Goal: Task Accomplishment & Management: Manage account settings

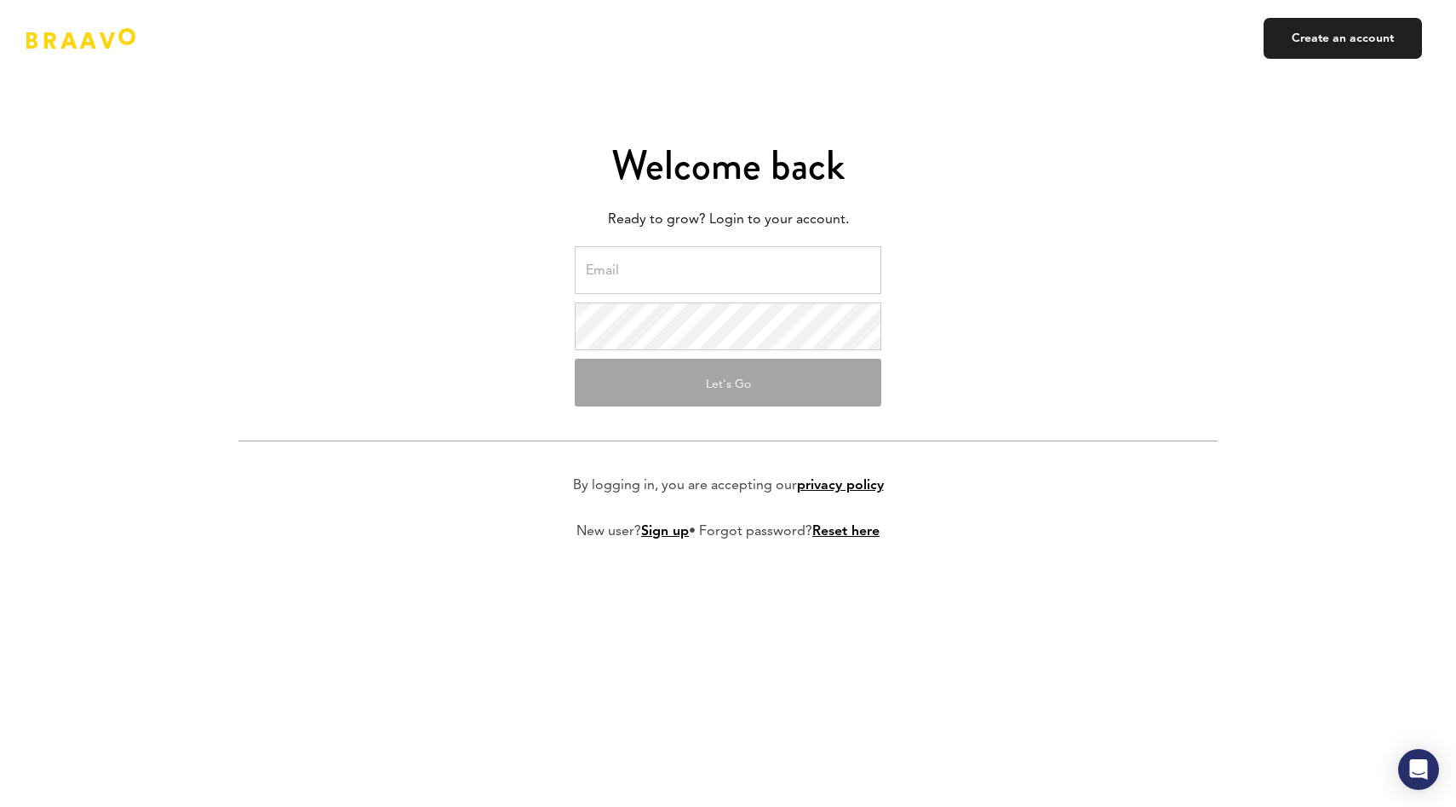
type input "[PERSON_NAME][EMAIL_ADDRESS][DOMAIN_NAME]"
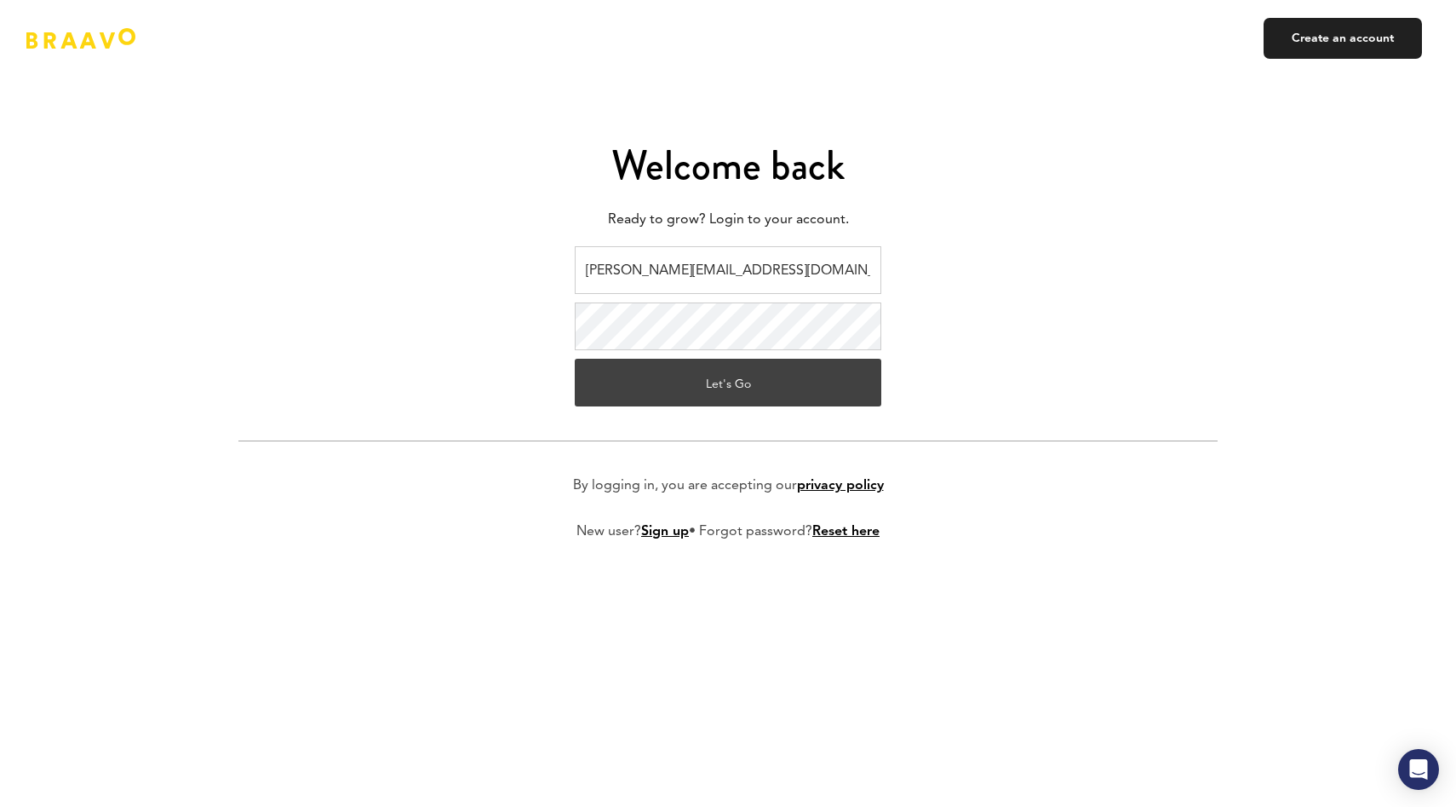
click at [665, 374] on button "Let's Go" at bounding box center [728, 383] width 307 height 48
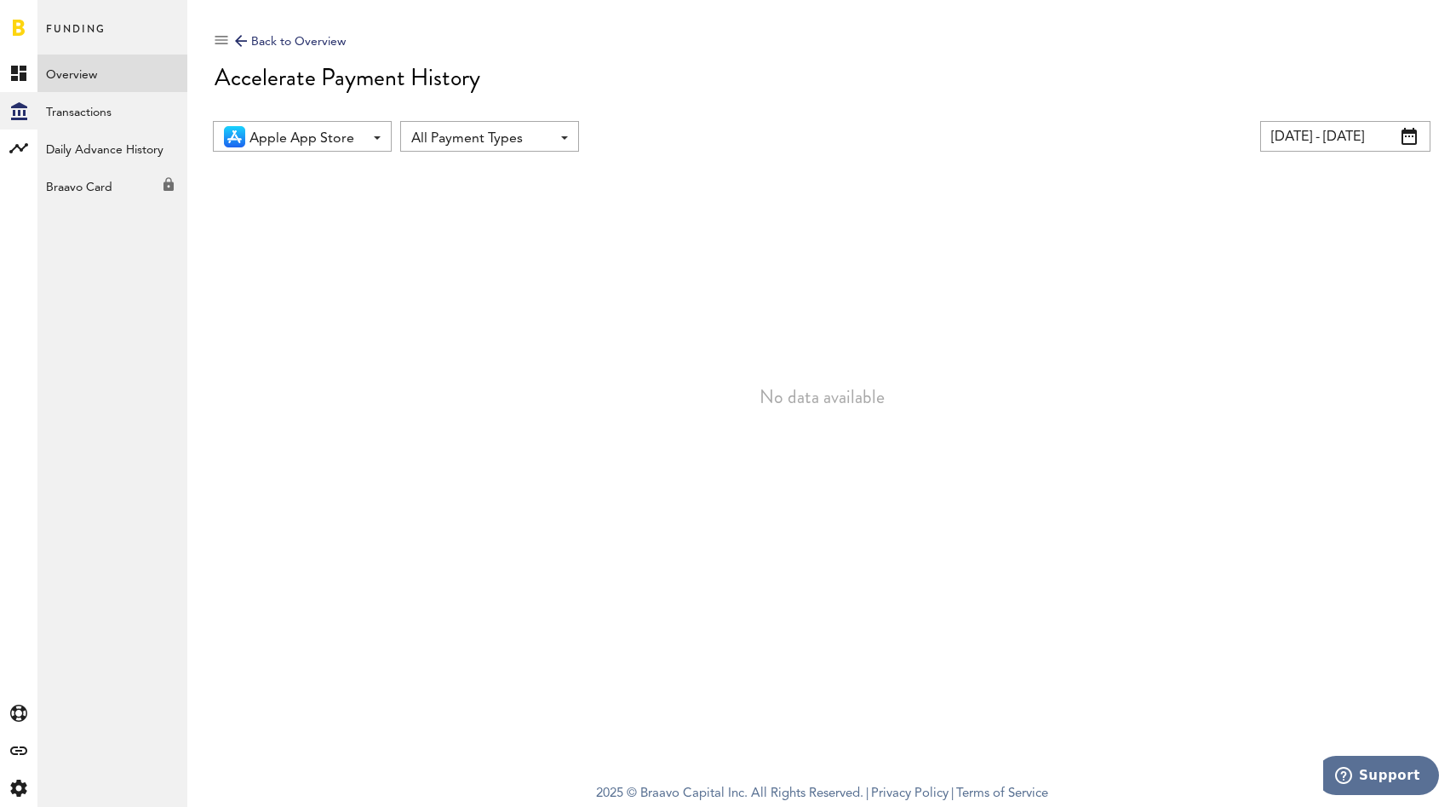
click at [1425, 142] on input "[DATE] - [DATE]" at bounding box center [1346, 136] width 170 height 31
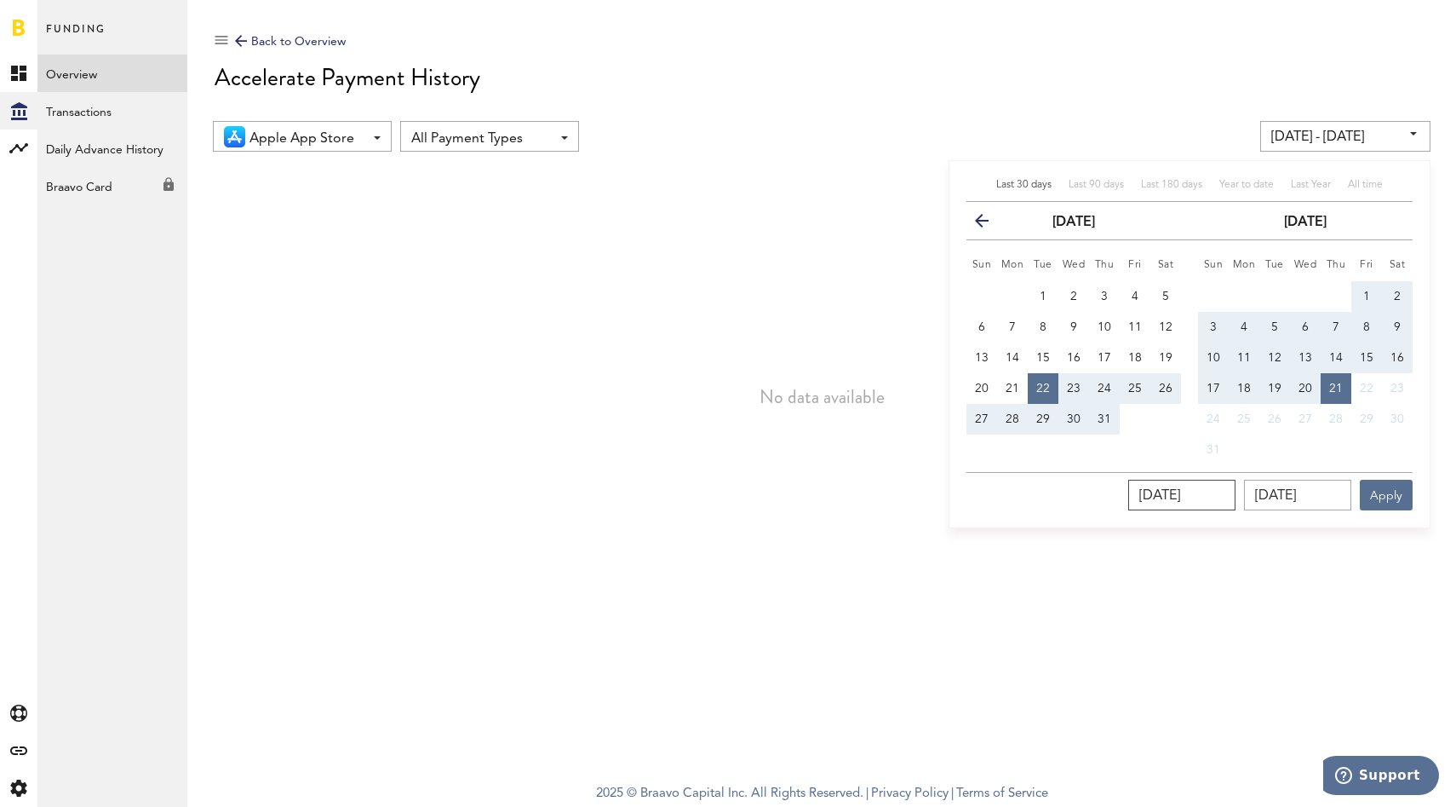
click at [1186, 496] on input "[DATE]" at bounding box center [1182, 495] width 107 height 31
type input "20.72.025_"
type input "[DATE] - [DATE]"
type input "20.02.025_"
type input "[DATE] - [DATE]"
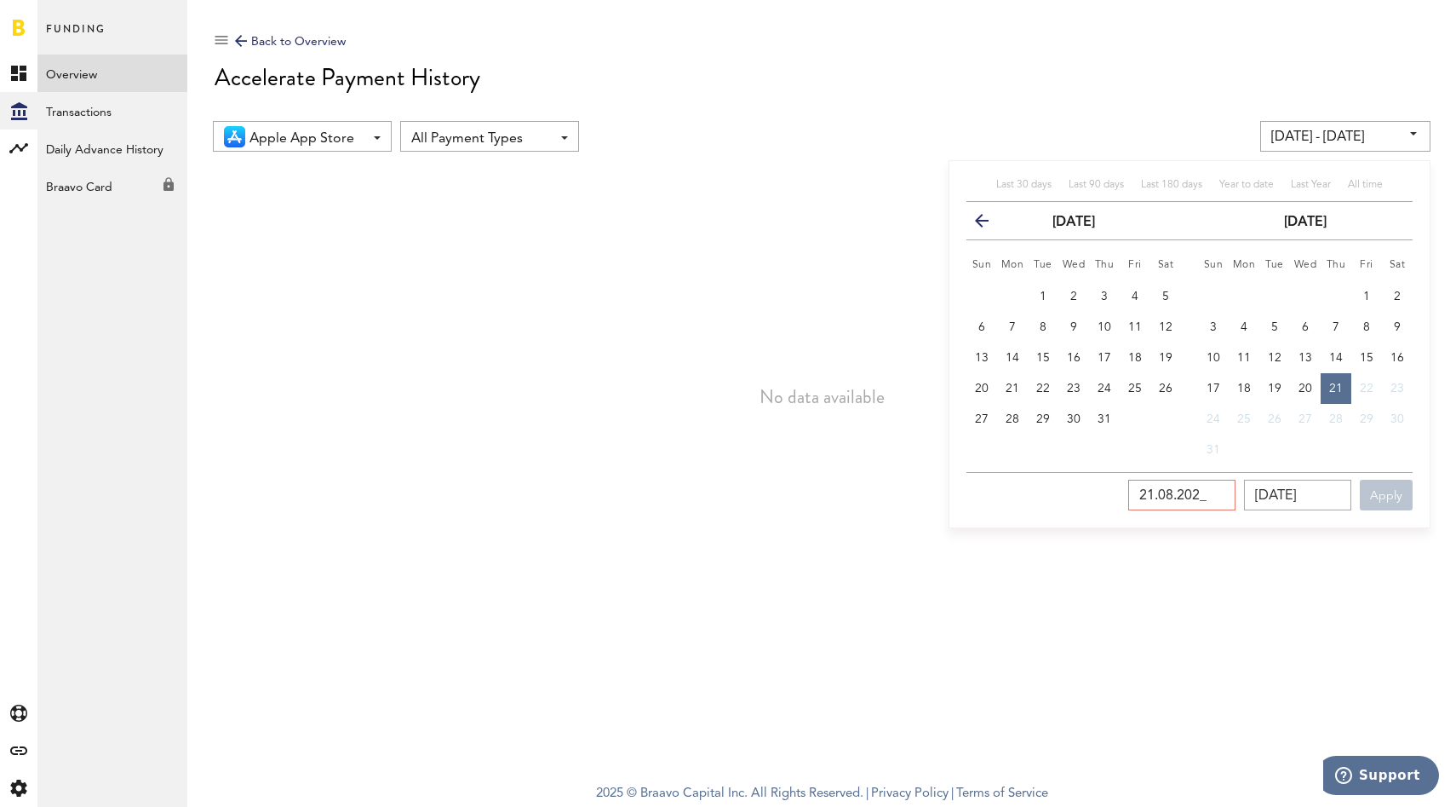
type input "[DATE]"
type input "[DATE] - [DATE]"
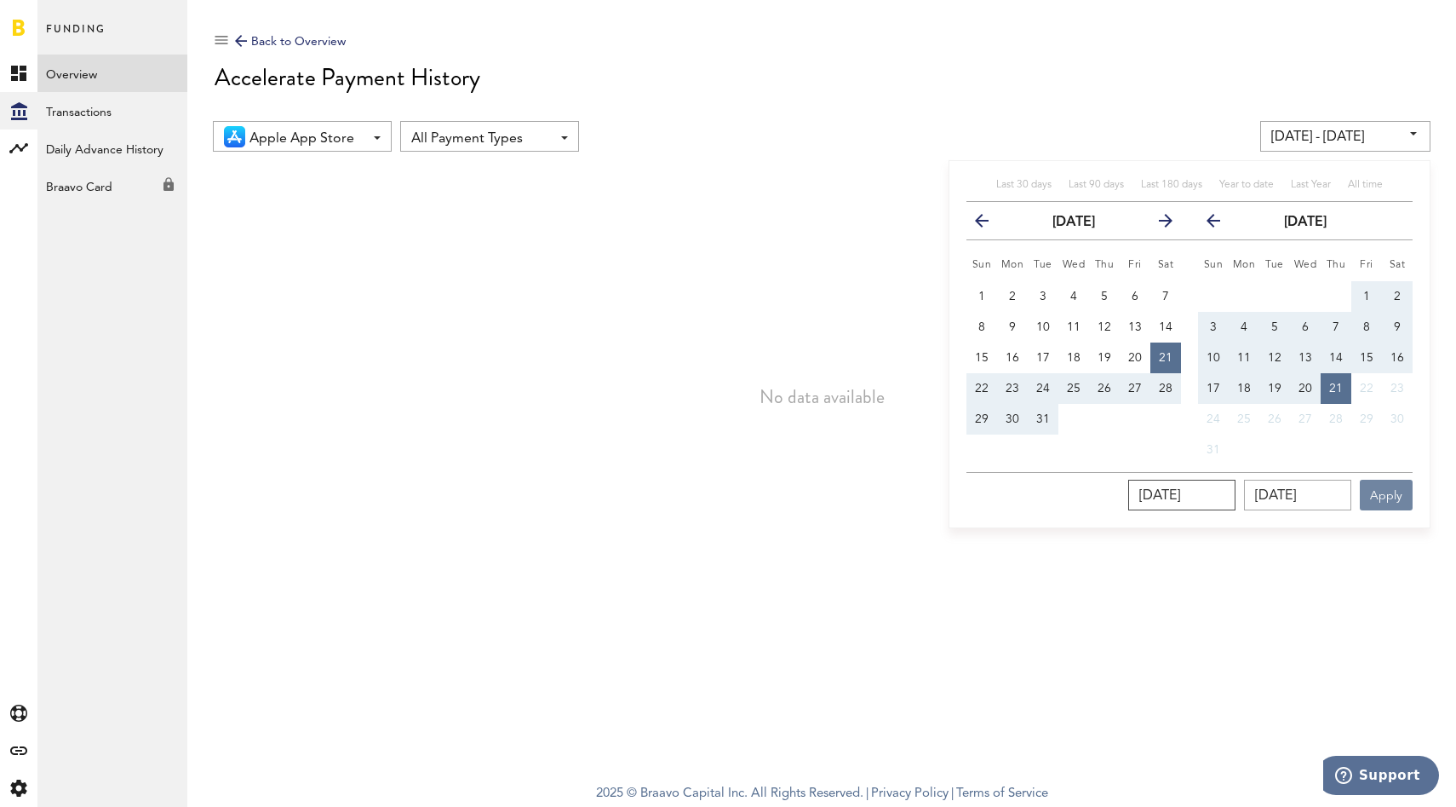
type input "[DATE]"
click at [1379, 506] on button "Apply" at bounding box center [1386, 495] width 53 height 31
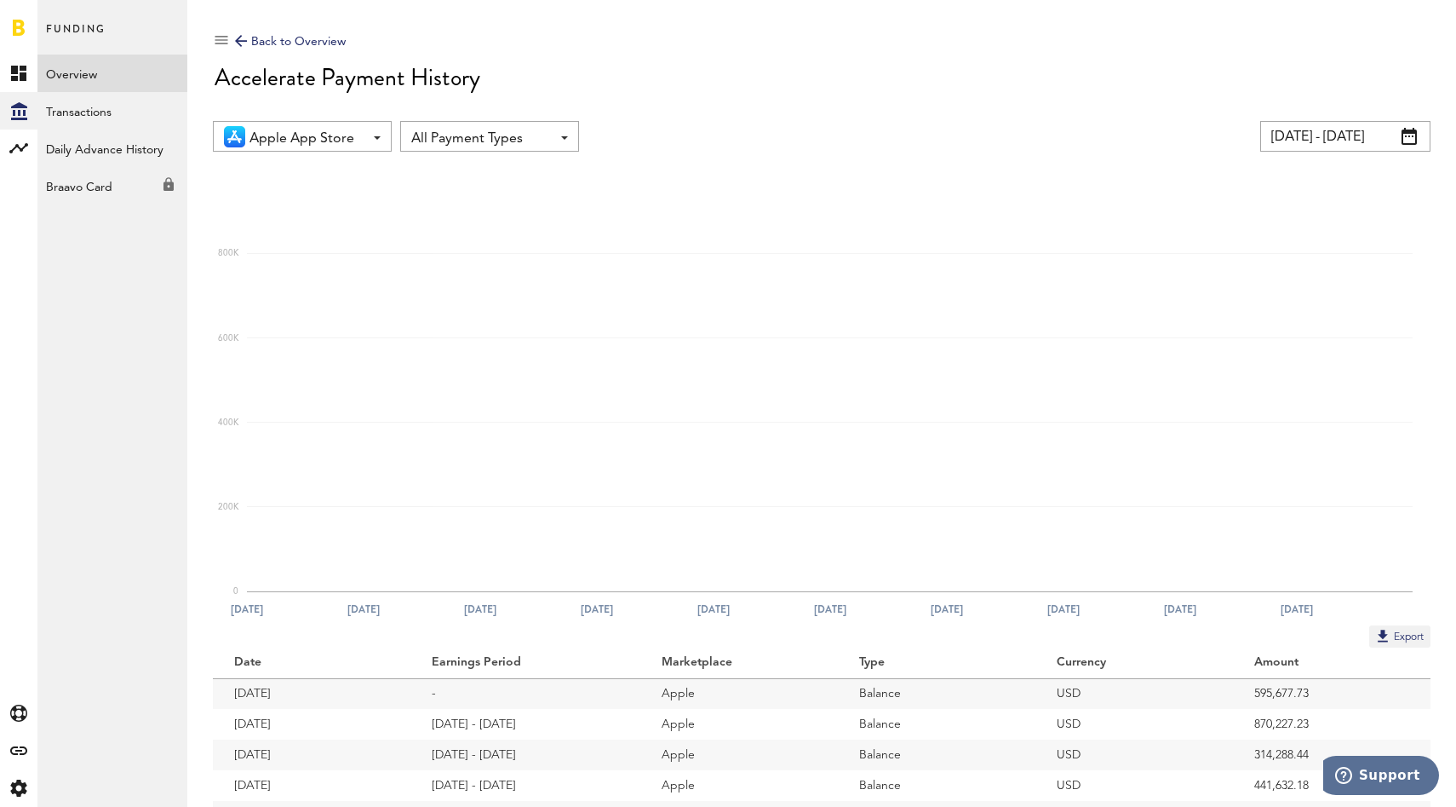
click at [336, 139] on span "Apple App Store" at bounding box center [307, 138] width 114 height 29
click at [691, 102] on div "Back to Overview Accelerate Payment History Apple App Store Apple App Store All…" at bounding box center [822, 89] width 1218 height 126
click at [1389, 640] on button "Export" at bounding box center [1400, 636] width 61 height 22
click at [1410, 137] on span at bounding box center [1409, 136] width 15 height 17
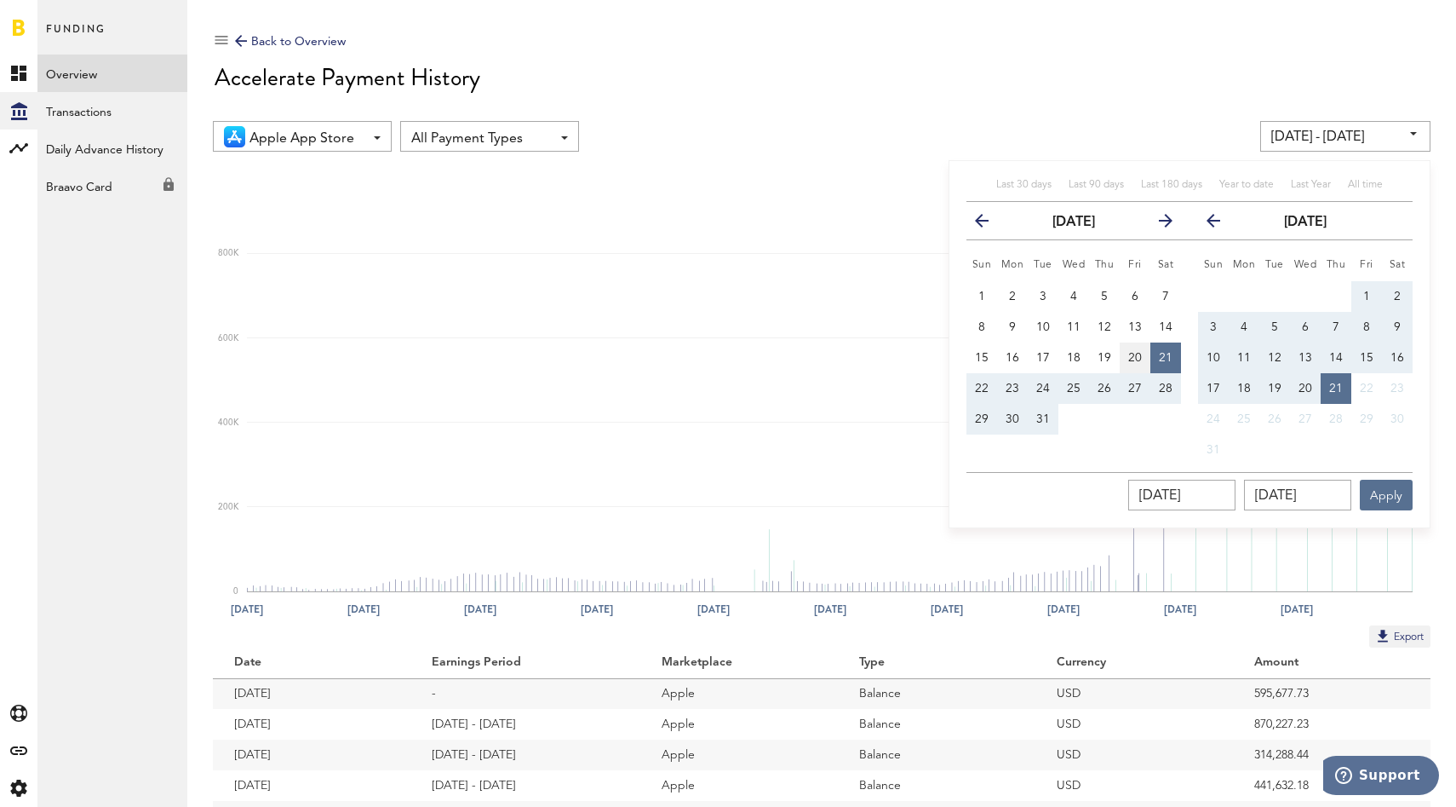
click at [1136, 363] on span "20" at bounding box center [1136, 358] width 14 height 12
type input "[DATE] - [DATE]"
type input "[DATE]"
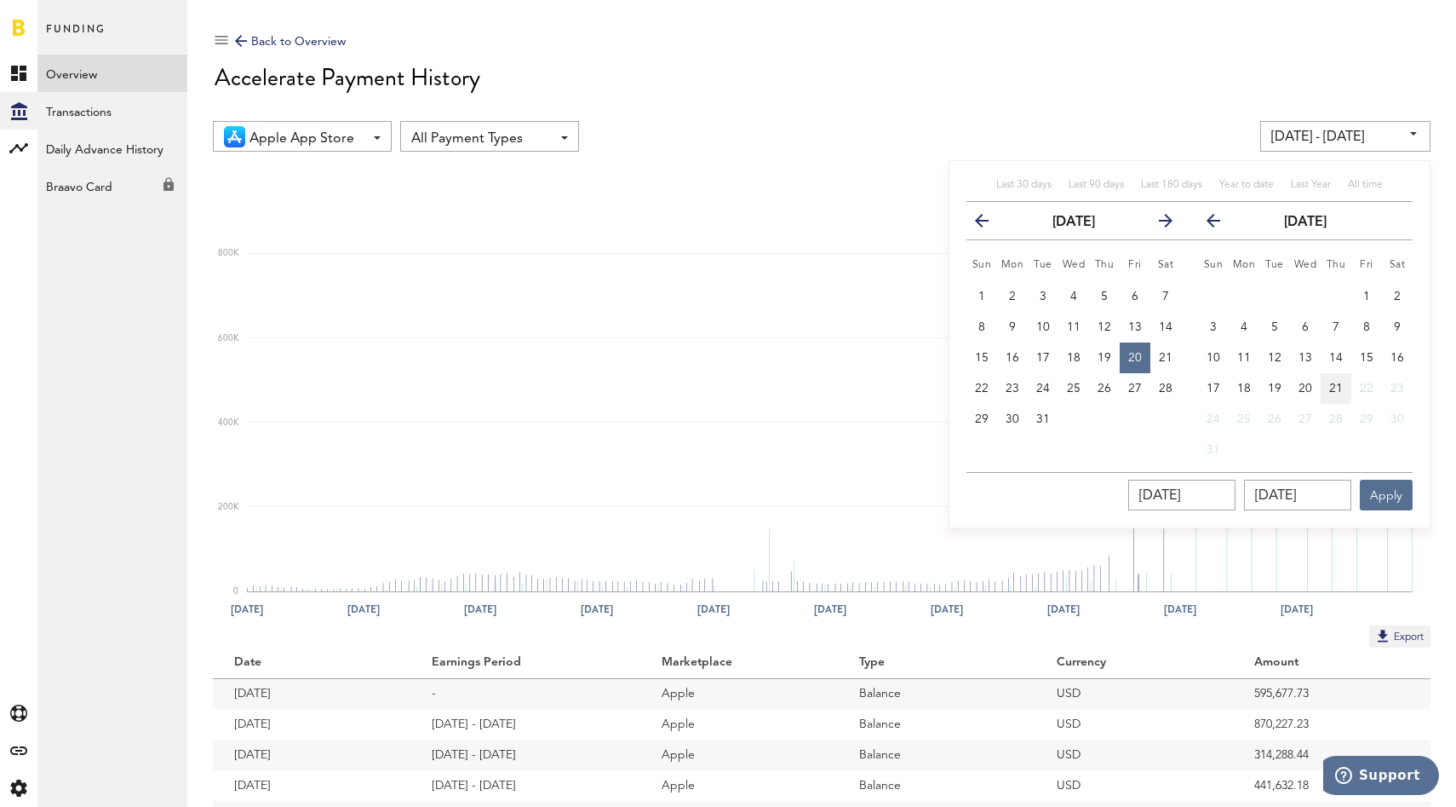
click at [1337, 388] on span "21" at bounding box center [1337, 388] width 14 height 12
type input "[DATE] - [DATE]"
type input "[DATE]"
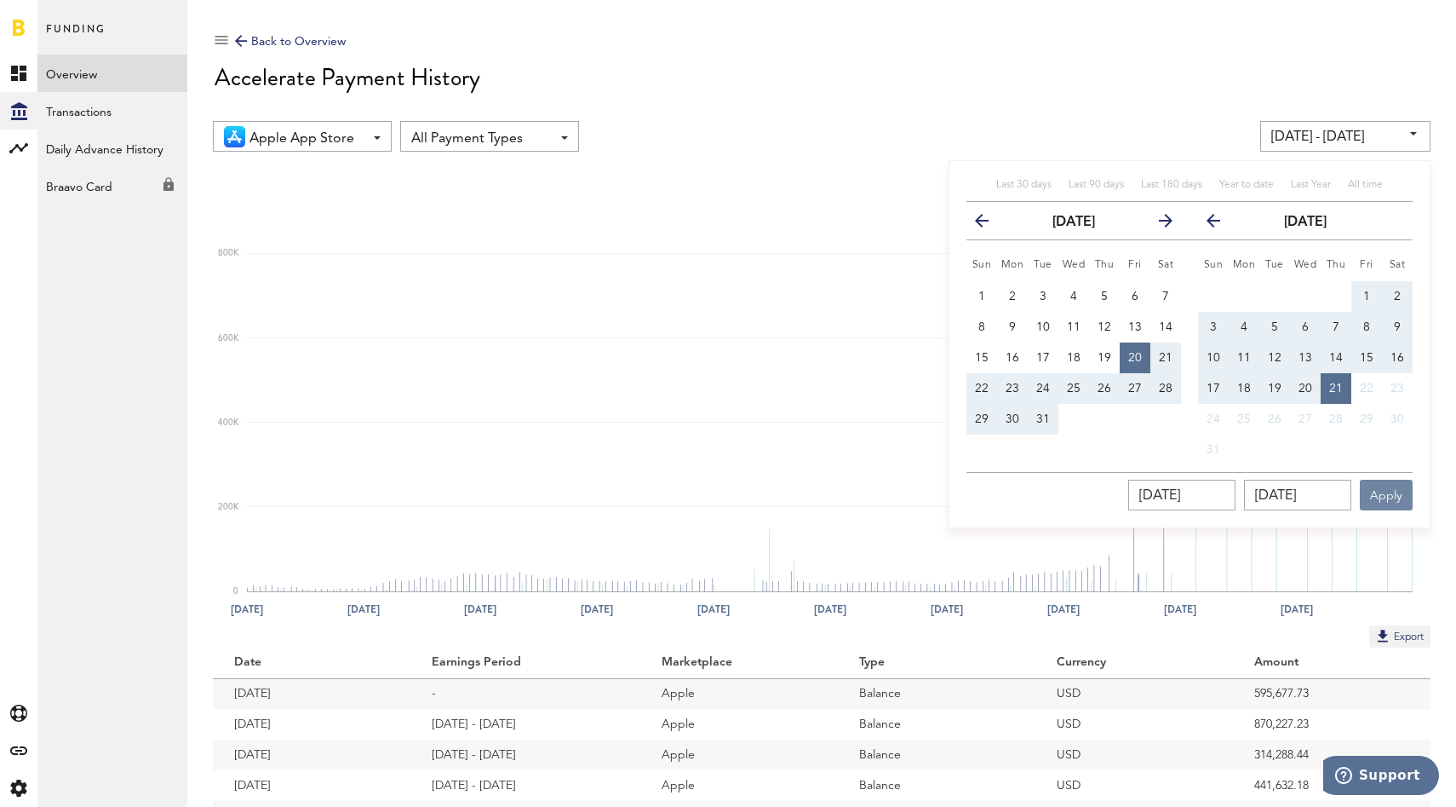
click at [1382, 491] on button "Apply" at bounding box center [1386, 495] width 53 height 31
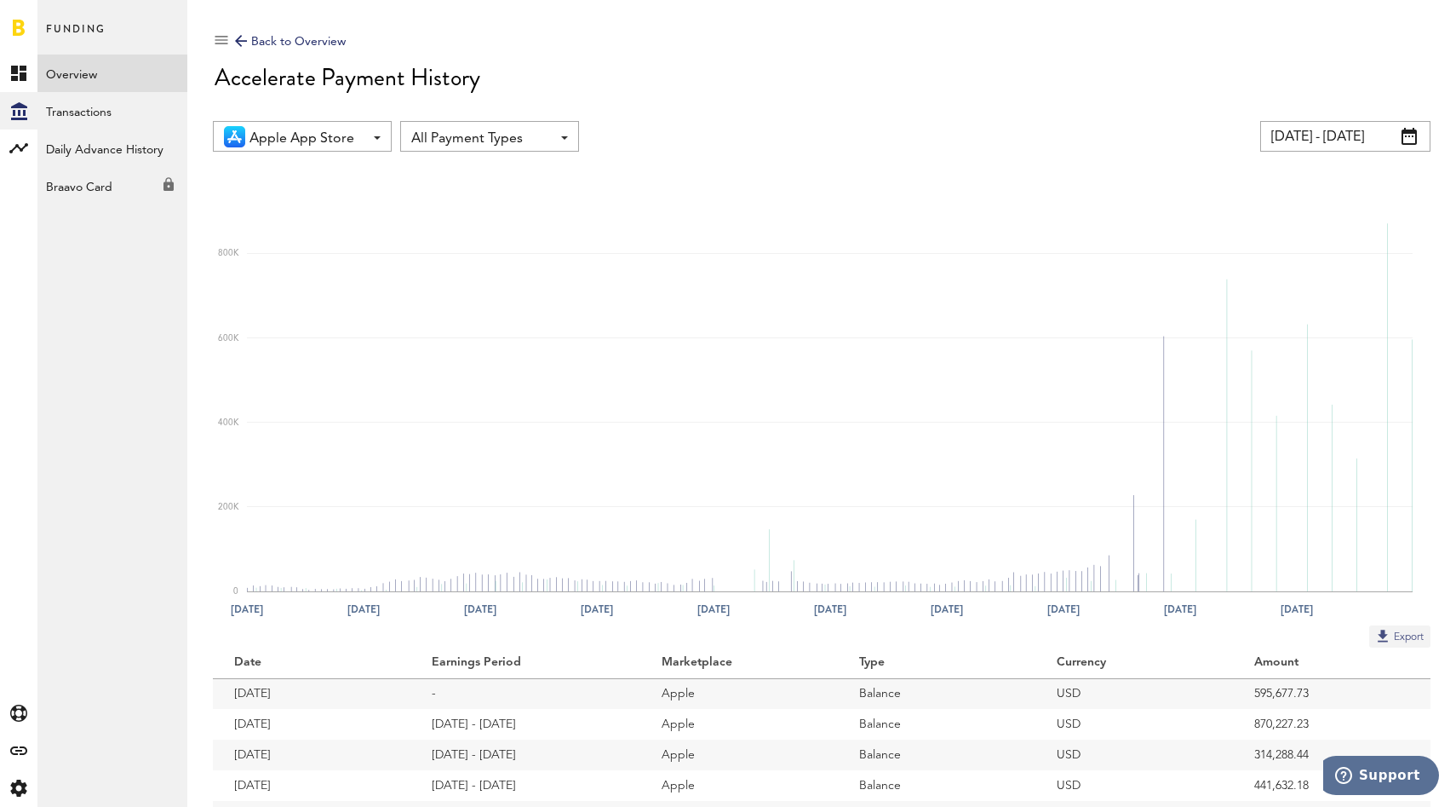
click at [1395, 631] on button "Export" at bounding box center [1400, 636] width 61 height 22
click at [1359, 142] on input "[DATE] - [DATE]" at bounding box center [1346, 136] width 170 height 31
